Goal: Information Seeking & Learning: Learn about a topic

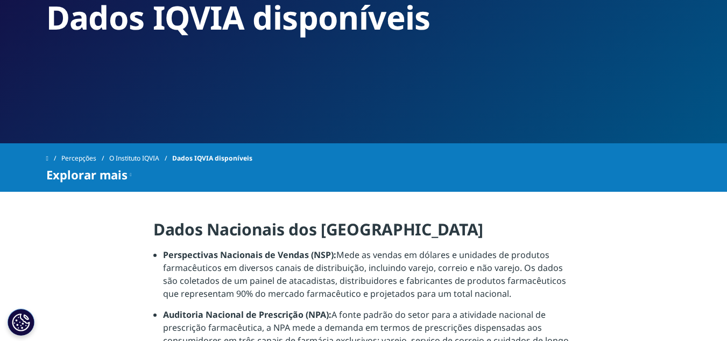
scroll to position [54, 0]
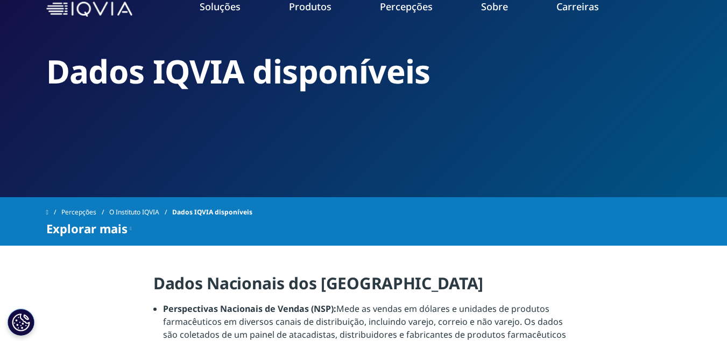
click at [657, 82] on font "Aplicativos de dados de saúde e [GEOGRAPHIC_DATA]" at bounding box center [620, 87] width 130 height 24
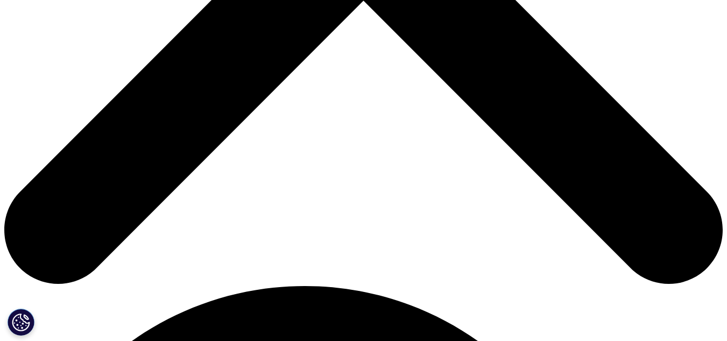
scroll to position [592, 0]
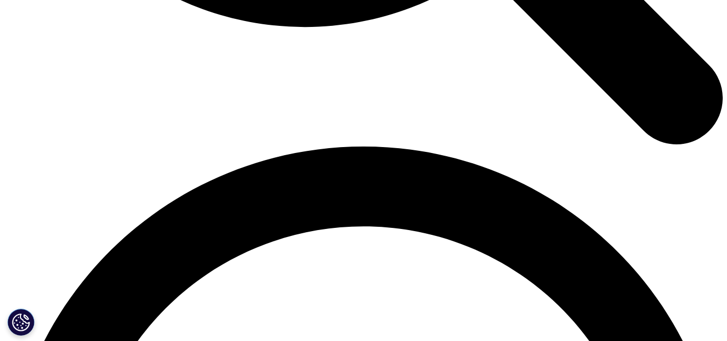
scroll to position [1292, 0]
